Goal: Find specific page/section: Find specific page/section

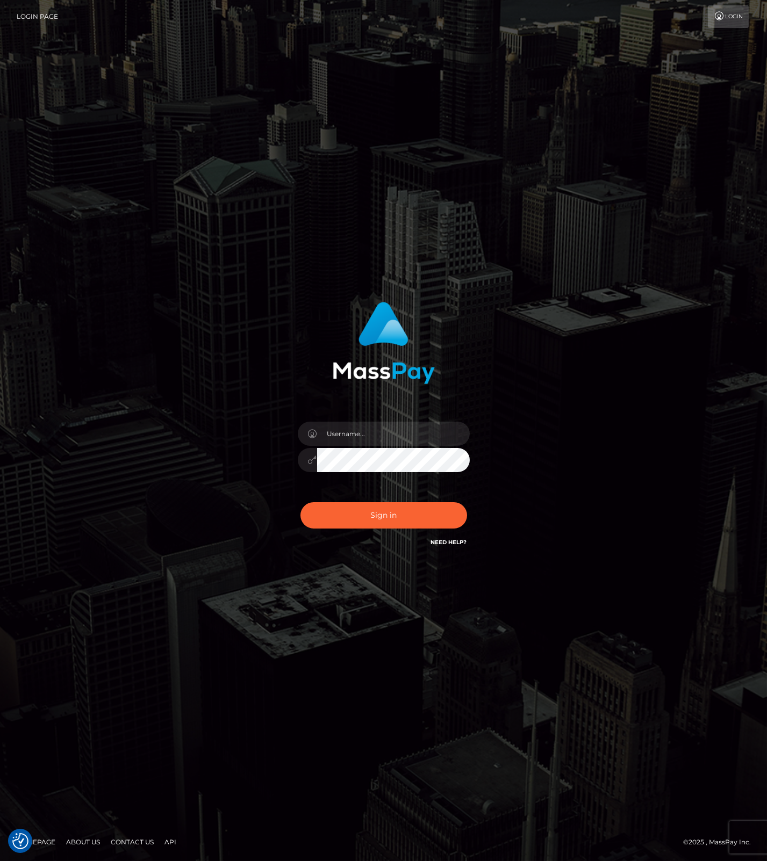
click at [0, 861] on com-1password-button at bounding box center [0, 861] width 0 height 0
type input "leslie.throne"
click at [377, 517] on button "Sign in" at bounding box center [383, 515] width 167 height 26
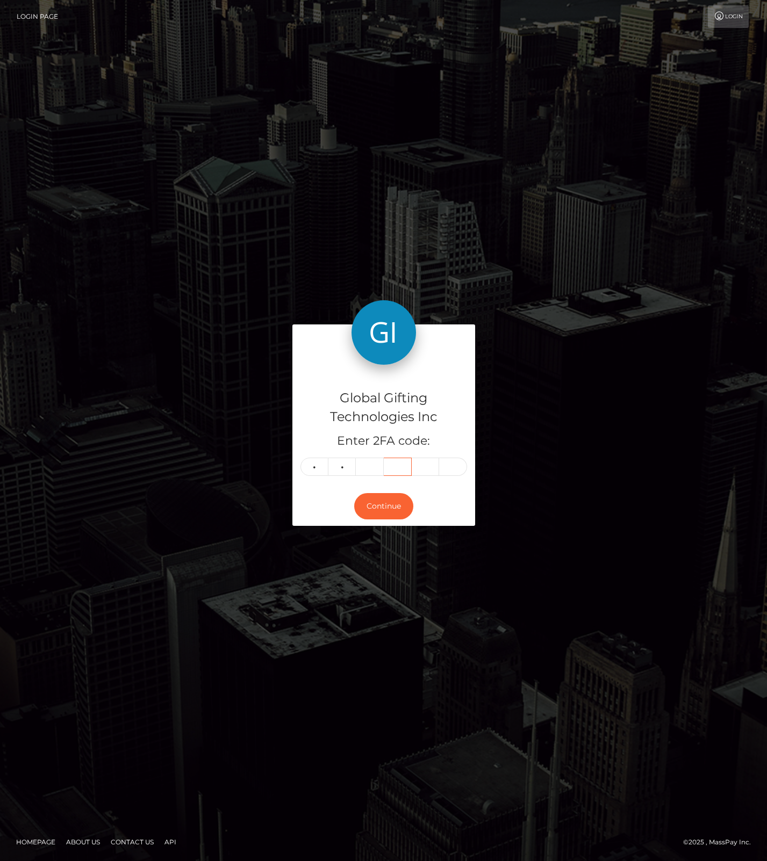
type input "6"
type input "0"
type input "8"
type input "6"
click at [576, 660] on div "Global Gifting Technologies Inc Enter 2FA code: 8 4 6 0 8 6 846086 Continue Hom…" at bounding box center [383, 430] width 767 height 861
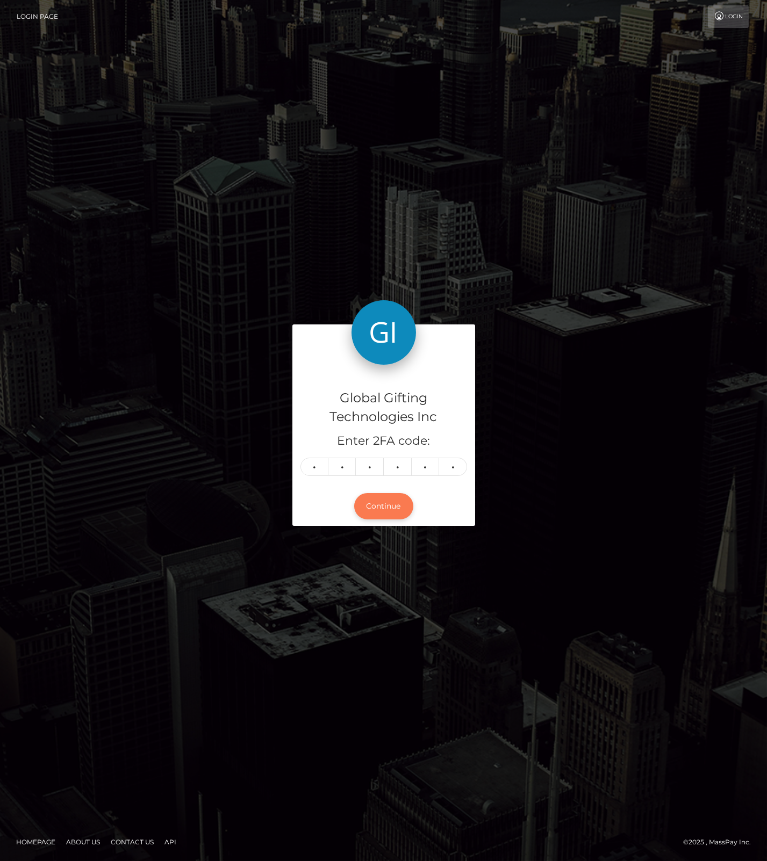
drag, startPoint x: 388, startPoint y: 507, endPoint x: 297, endPoint y: 422, distance: 124.7
click at [387, 507] on button "Continue" at bounding box center [383, 506] width 59 height 26
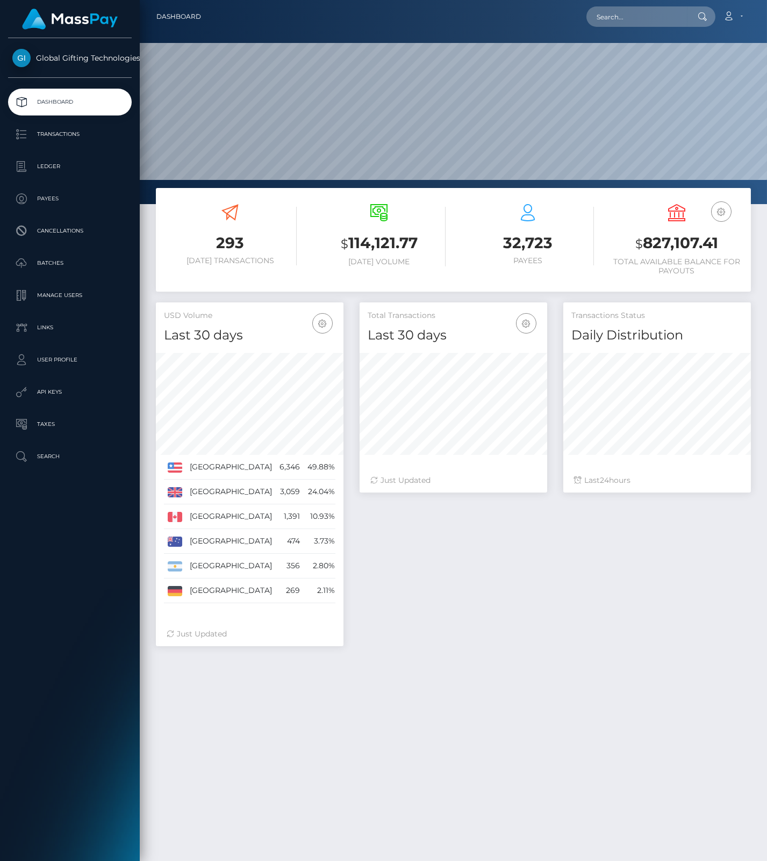
scroll to position [190, 187]
click at [625, 25] on input "text" at bounding box center [636, 16] width 101 height 20
paste input "jot7XEbMBfVp1s9CKsT26rFTcur1"
type input "jot7XEbMBfVp1s9CKsT26rFTcur1"
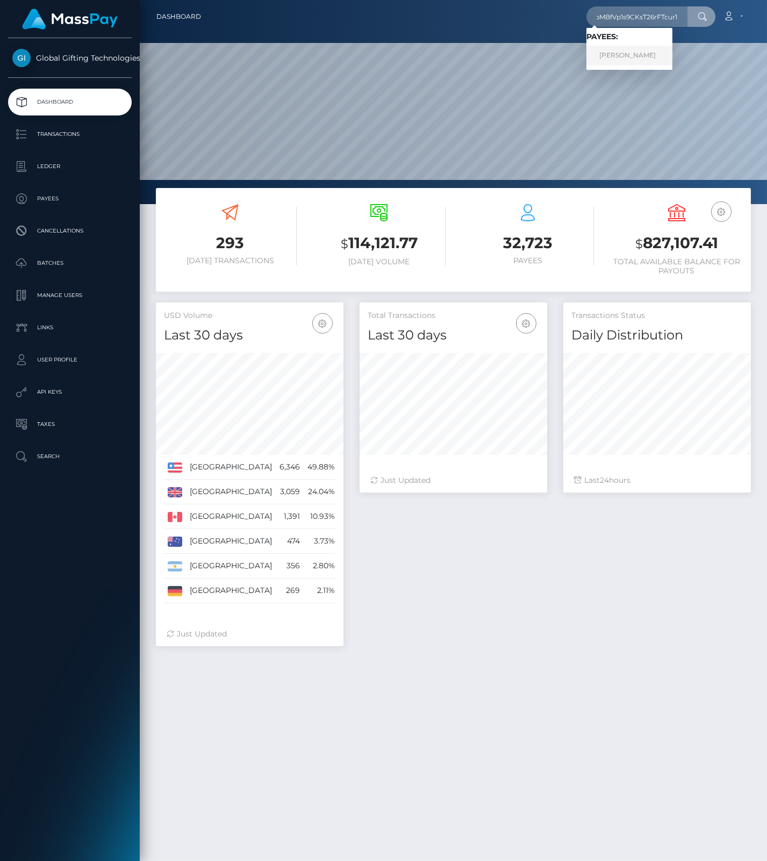
click at [620, 52] on link "KELLIE LYNN TRAN" at bounding box center [629, 56] width 86 height 20
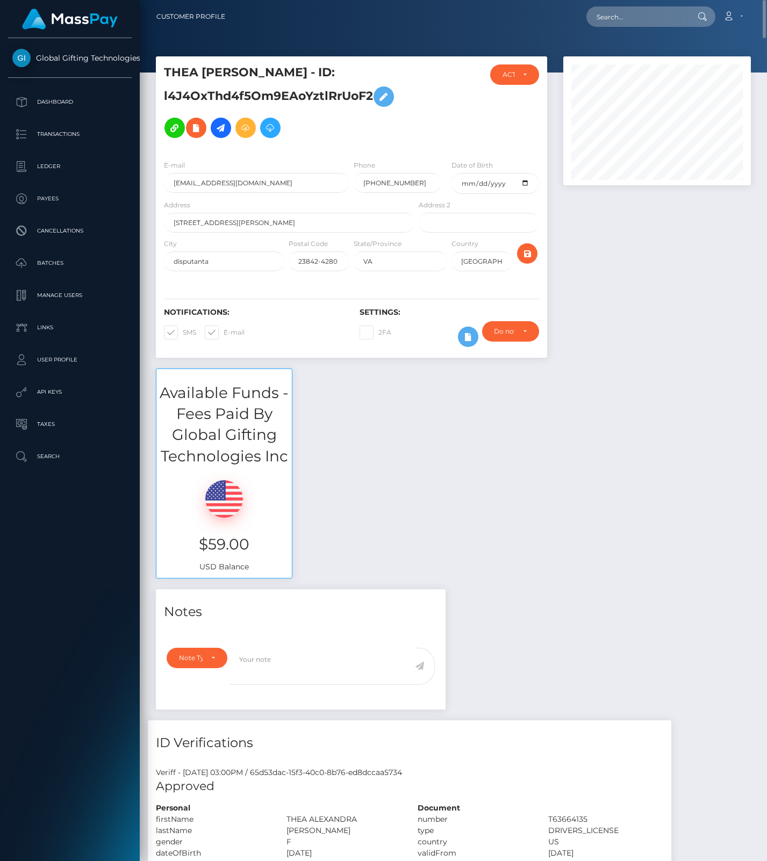
click at [193, 96] on h5 "THEA ALEXANDRA WADE - ID: l4J4OxThd4f5Om9EAoYztlRrUoF2" at bounding box center [286, 103] width 244 height 79
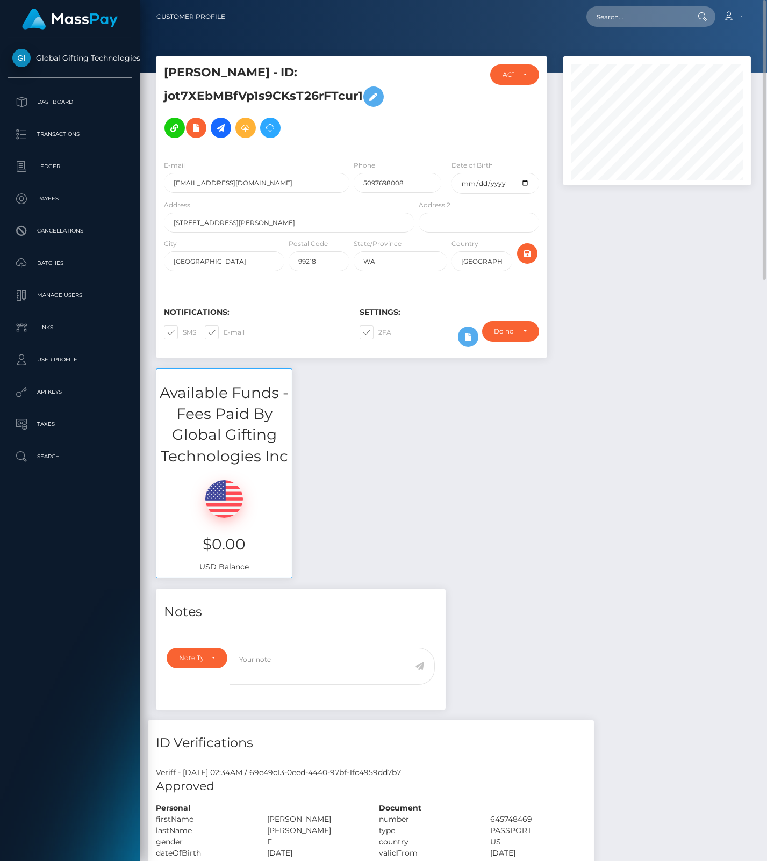
click at [198, 93] on h5 "KELLIE LYNN TRAN - ID: jot7XEbMBfVp1s9CKsT26rFTcur1" at bounding box center [286, 103] width 244 height 79
copy h5 "jot7XEbMBfVp1s9CKsT26rFTcur1"
click at [602, 19] on input "text" at bounding box center [636, 16] width 101 height 20
paste input "8flYtqtCOJM0TbSbZAgXbZ5I8C62"
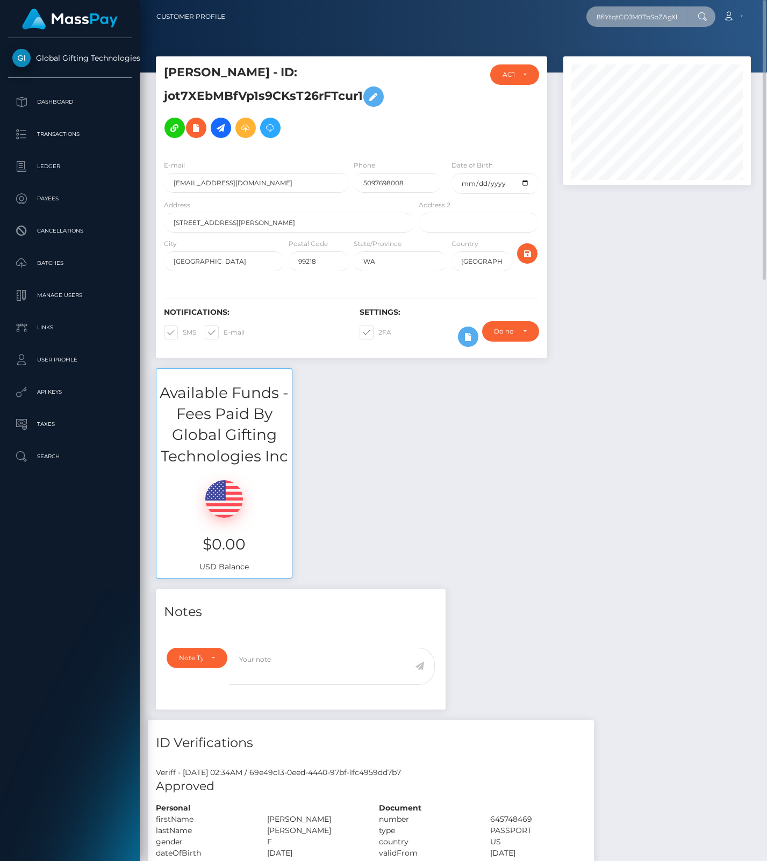
scroll to position [0, 29]
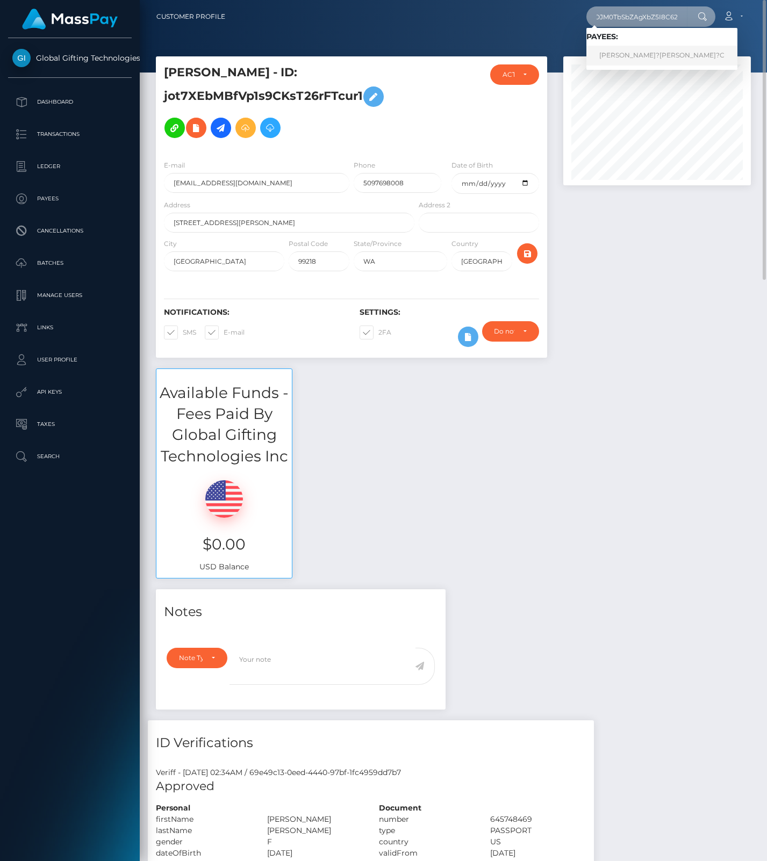
type input "8flYtqtCOJM0TbSbZAgXbZ5I8C62"
click at [641, 52] on link "OLIWER MIROS?AW ZAJ?C" at bounding box center [661, 56] width 151 height 20
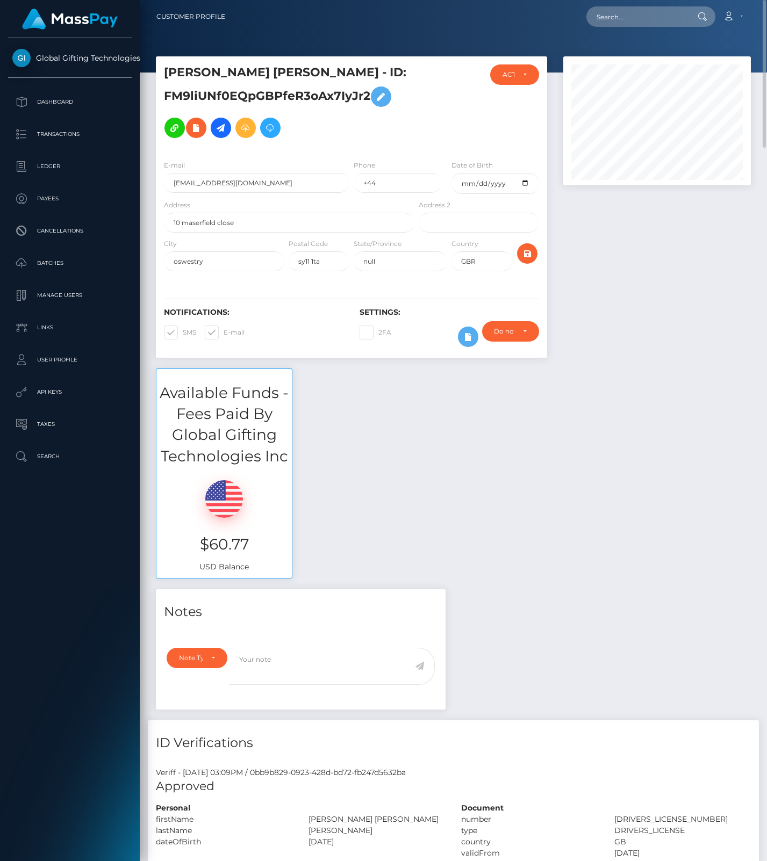
click at [257, 97] on h5 "JESSICA SARAH POTTS - ID: FM9liUNf0EQpGBPfeR3oAx7IyJr2" at bounding box center [286, 103] width 244 height 79
copy h5 "FM9liUNf0EQpGBPfeR3oAx7IyJr2"
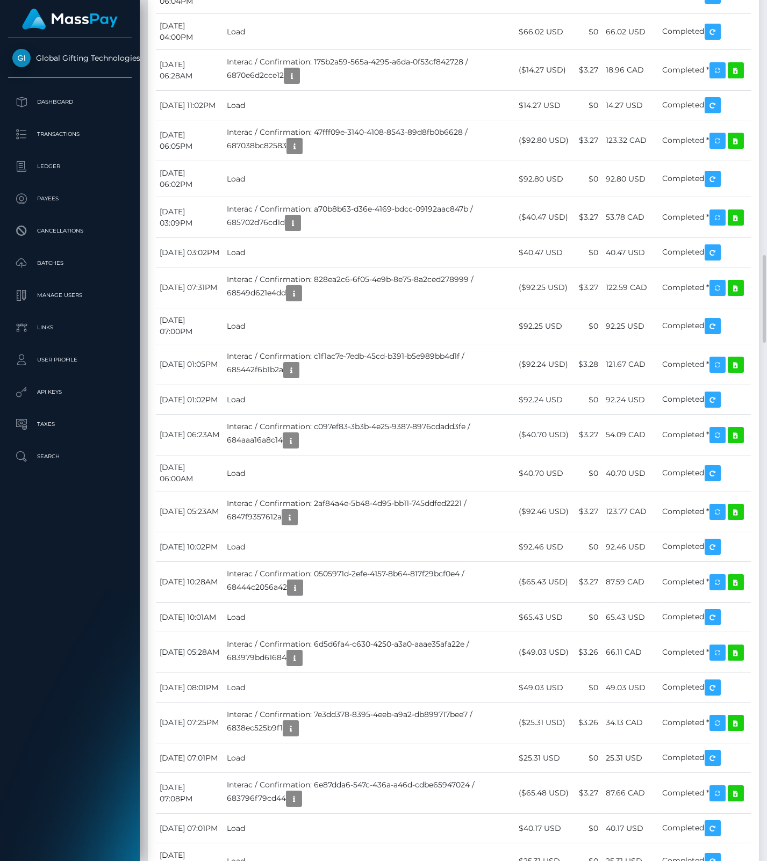
scroll to position [2149, 0]
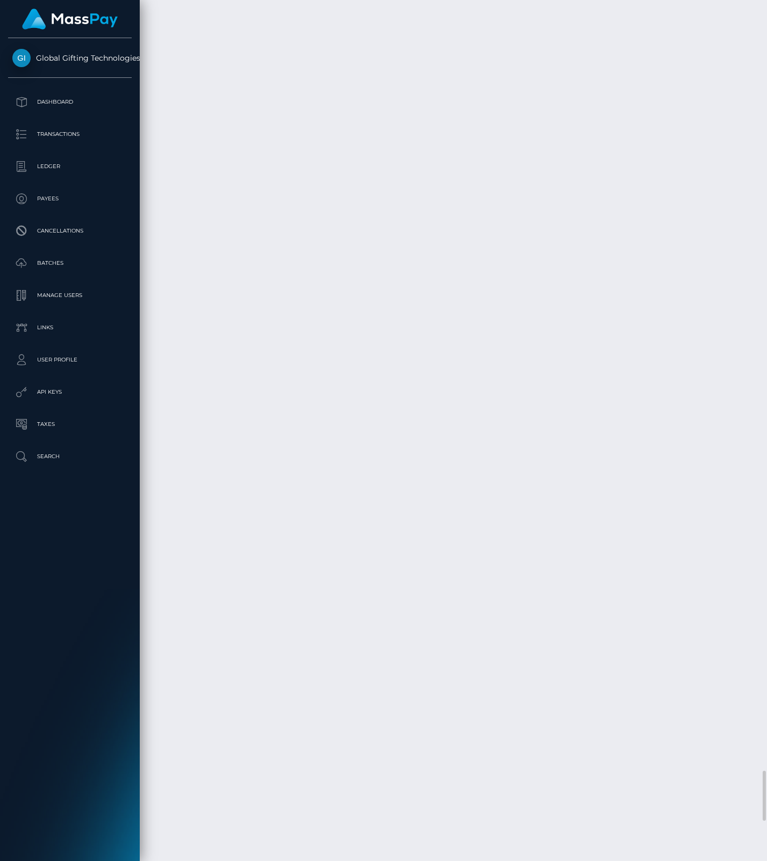
scroll to position [12534, 0]
drag, startPoint x: 482, startPoint y: 418, endPoint x: 569, endPoint y: 419, distance: 86.5
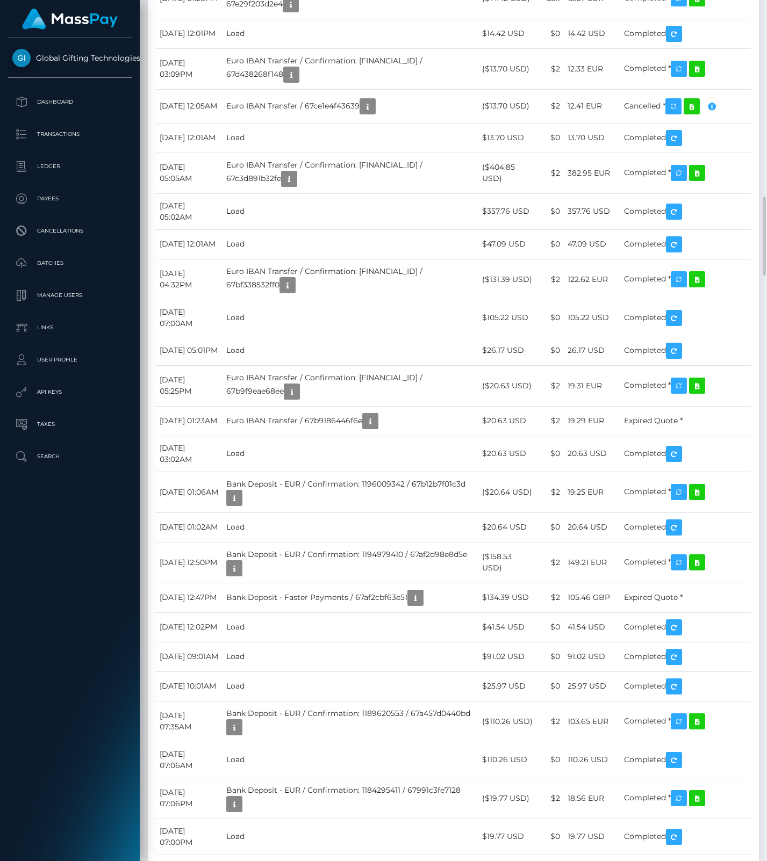
scroll to position [1790, 0]
